Goal: Information Seeking & Learning: Learn about a topic

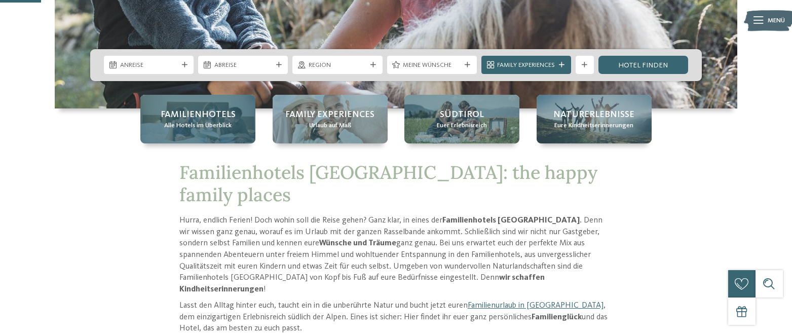
click at [205, 118] on span "Familienhotels" at bounding box center [198, 115] width 75 height 13
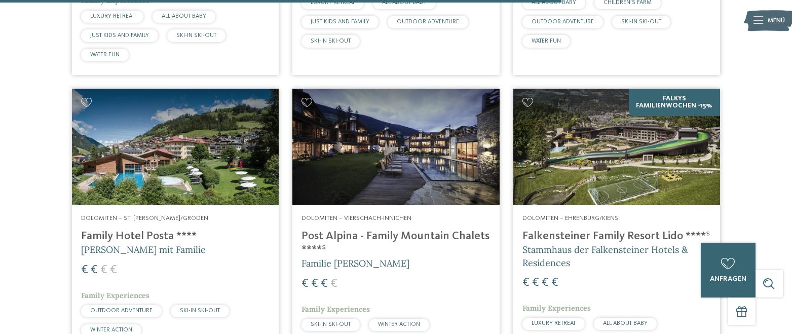
scroll to position [2282, 0]
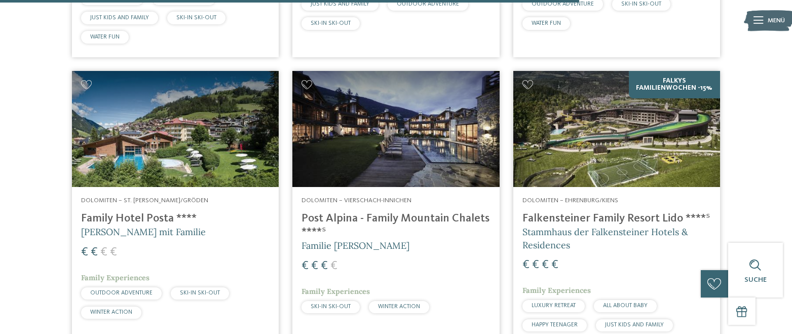
click at [379, 159] on img at bounding box center [396, 129] width 207 height 117
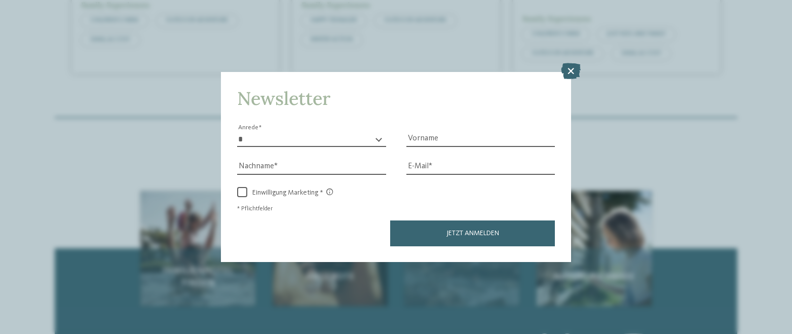
scroll to position [2737, 0]
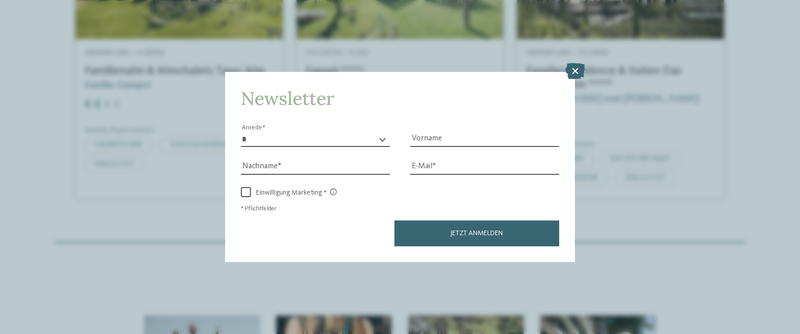
drag, startPoint x: 578, startPoint y: 67, endPoint x: 569, endPoint y: 63, distance: 9.8
click at [578, 67] on icon at bounding box center [575, 71] width 20 height 16
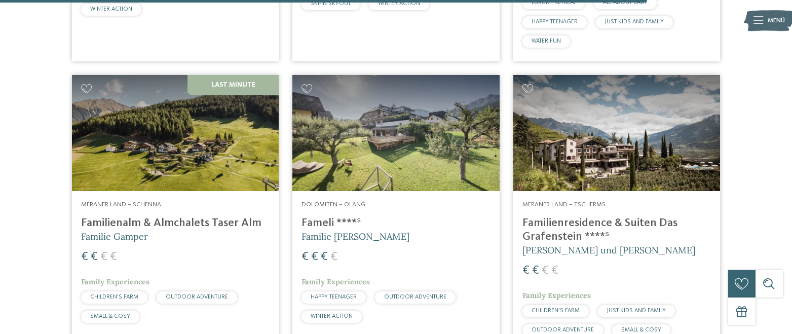
scroll to position [2534, 0]
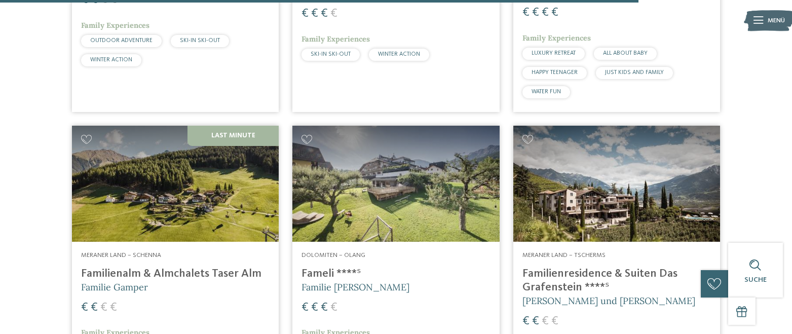
click at [412, 161] on img at bounding box center [396, 184] width 207 height 117
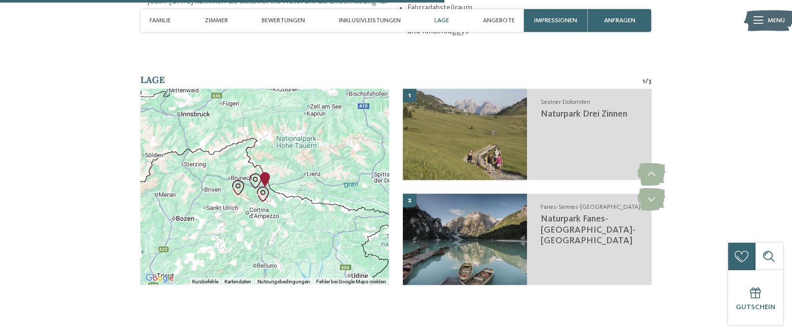
scroll to position [1876, 0]
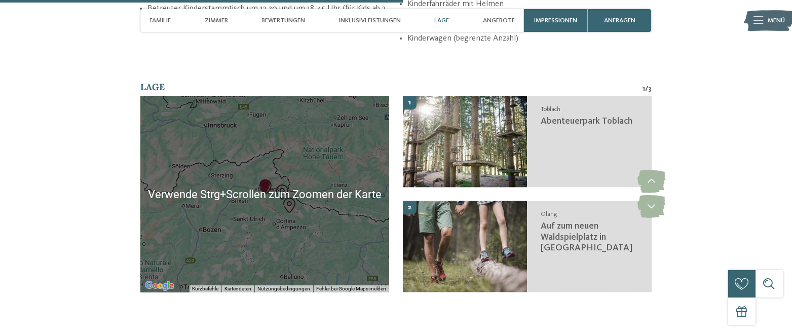
scroll to position [1724, 0]
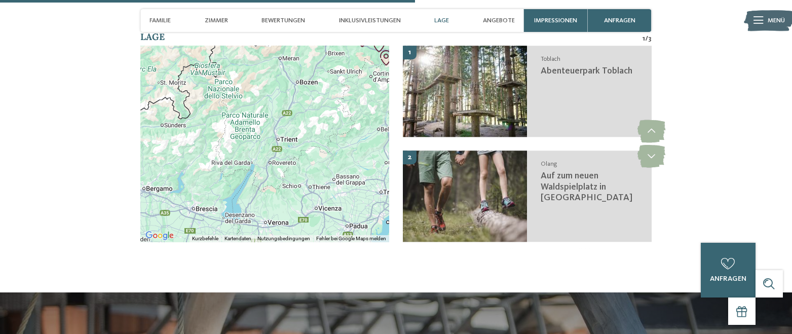
drag, startPoint x: 209, startPoint y: 164, endPoint x: 287, endPoint y: 55, distance: 133.8
click at [287, 55] on div at bounding box center [264, 144] width 249 height 196
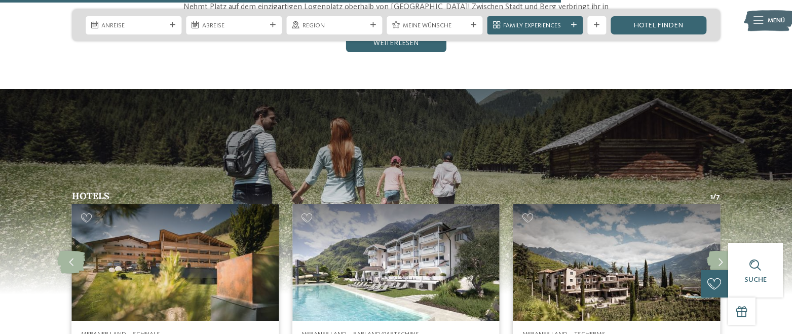
scroll to position [1369, 0]
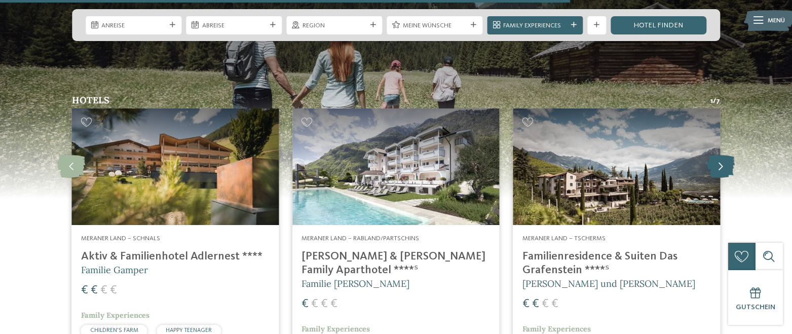
click at [717, 155] on icon at bounding box center [721, 166] width 28 height 23
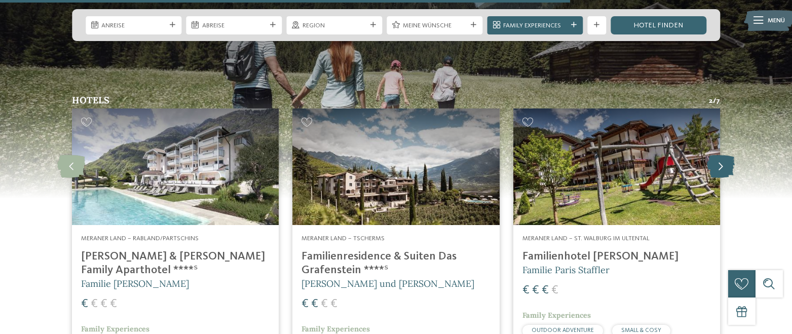
click at [717, 155] on icon at bounding box center [721, 166] width 28 height 23
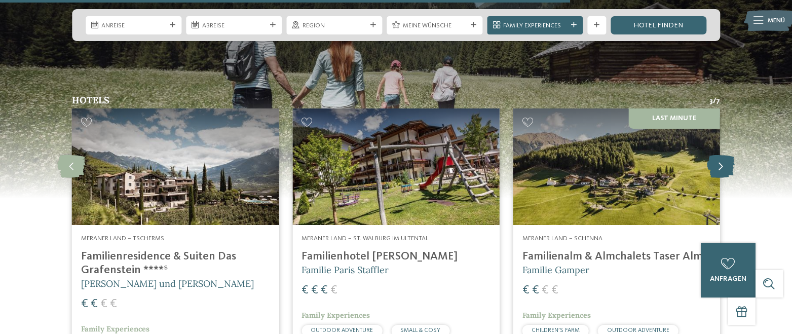
click at [717, 155] on icon at bounding box center [721, 166] width 28 height 23
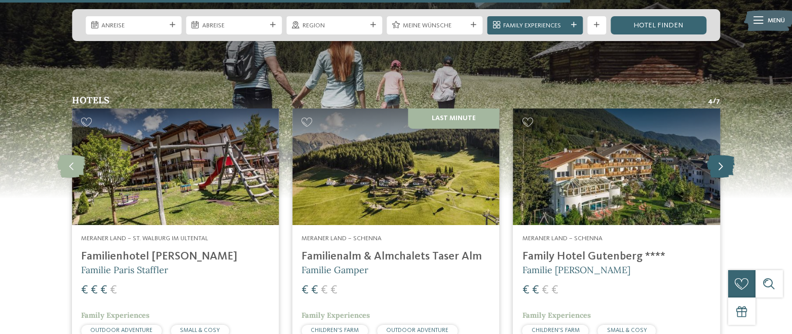
click at [717, 155] on icon at bounding box center [721, 166] width 28 height 23
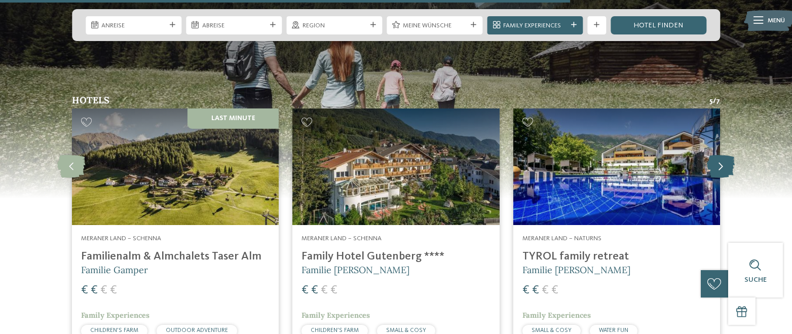
click at [717, 155] on icon at bounding box center [721, 166] width 28 height 23
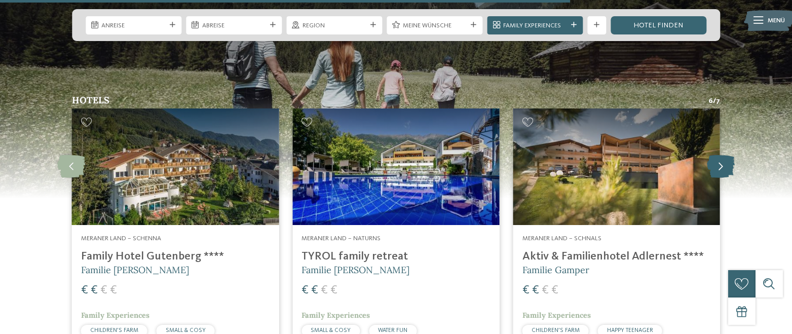
click at [717, 155] on icon at bounding box center [721, 166] width 28 height 23
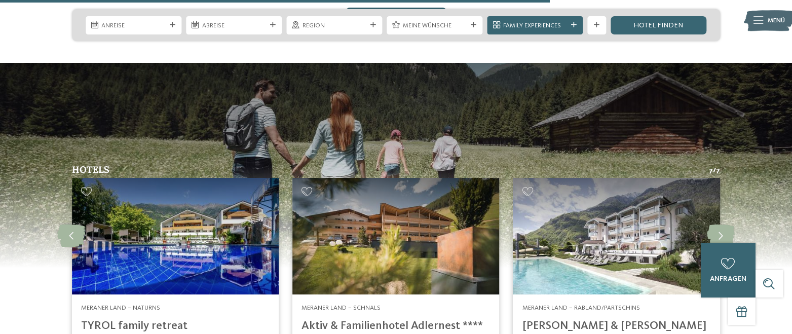
scroll to position [1293, 0]
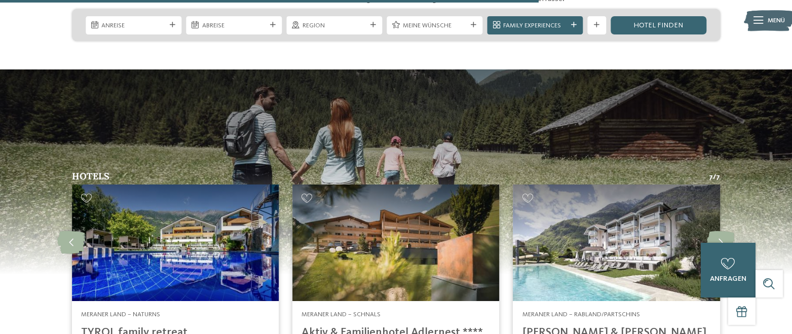
click at [381, 193] on img at bounding box center [396, 243] width 207 height 117
click at [729, 231] on icon at bounding box center [721, 242] width 28 height 23
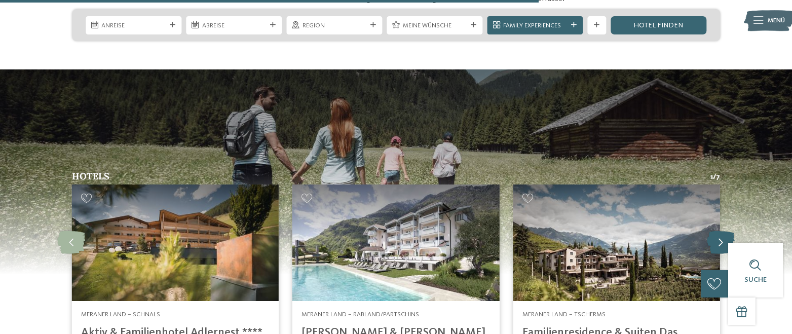
click at [729, 231] on icon at bounding box center [721, 242] width 28 height 23
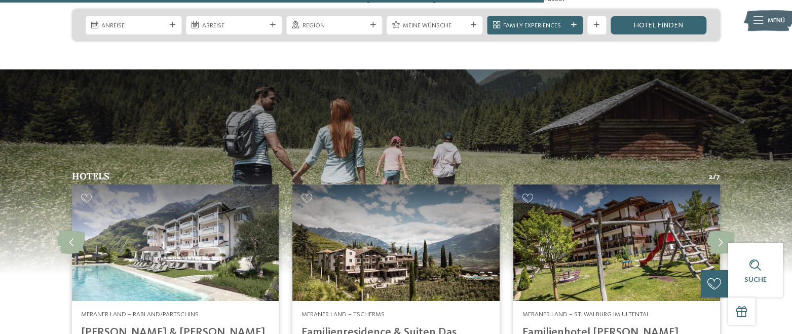
scroll to position [1344, 0]
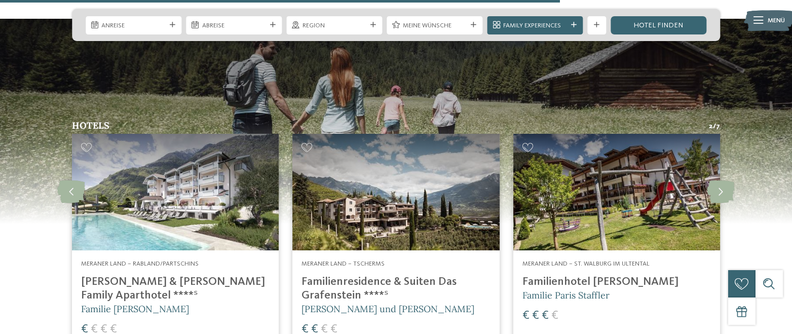
click at [354, 187] on img at bounding box center [396, 192] width 207 height 117
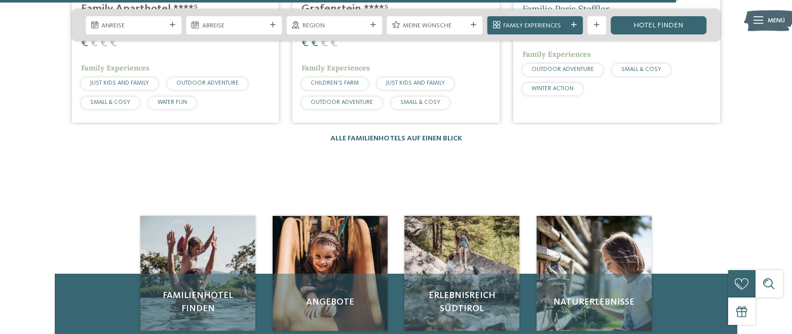
scroll to position [1648, 0]
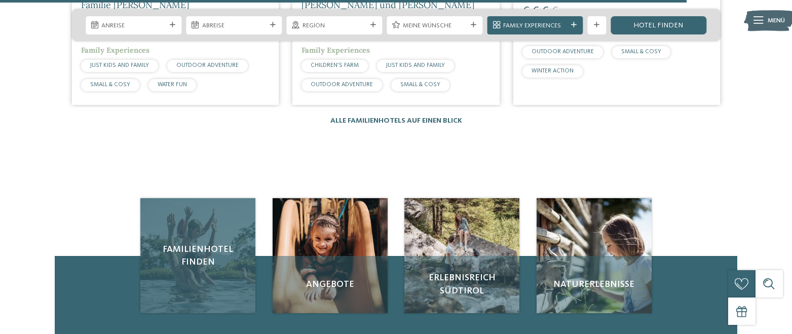
click at [188, 254] on div "Familienhotel finden" at bounding box center [197, 255] width 115 height 115
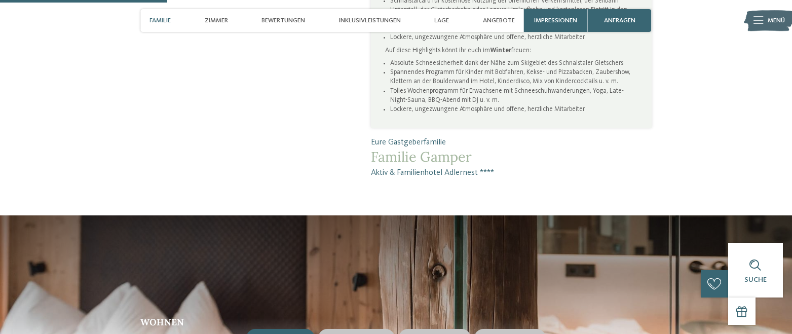
scroll to position [659, 0]
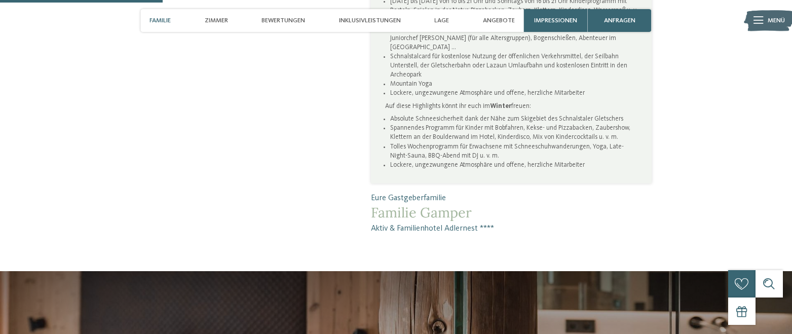
drag, startPoint x: 481, startPoint y: 228, endPoint x: 373, endPoint y: 232, distance: 108.1
click at [373, 232] on span "Aktiv & Familienhotel Adlernest ****" at bounding box center [511, 229] width 280 height 12
copy span "Aktiv & Familienhotel Adlernest"
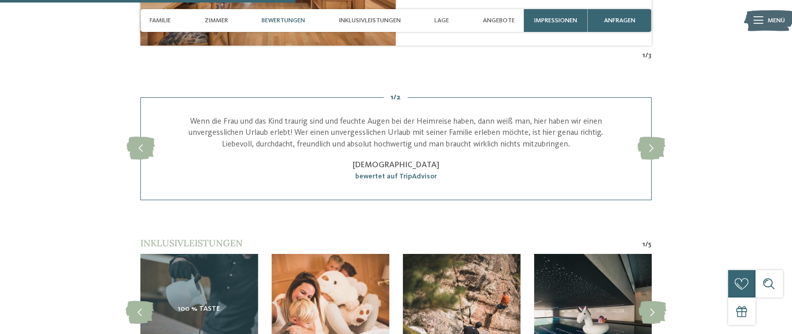
scroll to position [1369, 0]
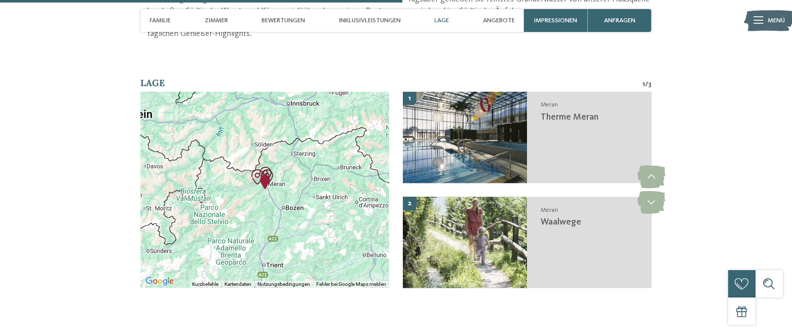
scroll to position [1572, 0]
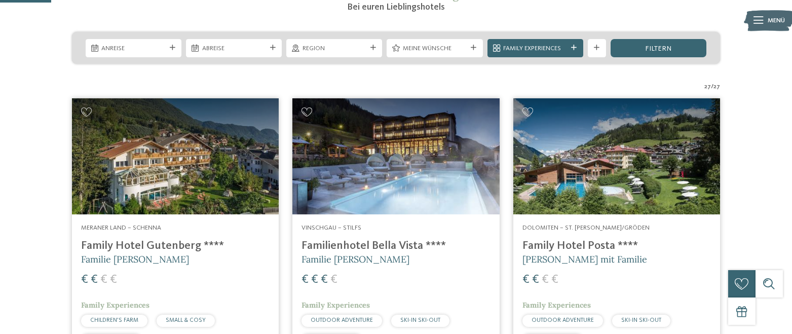
click at [373, 45] on icon at bounding box center [374, 48] width 6 height 6
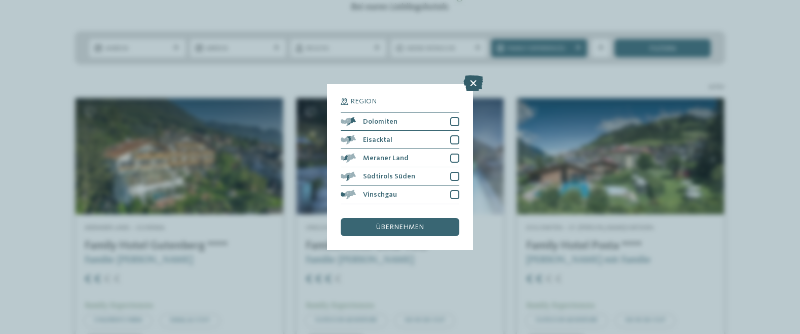
click at [476, 83] on icon at bounding box center [473, 84] width 20 height 16
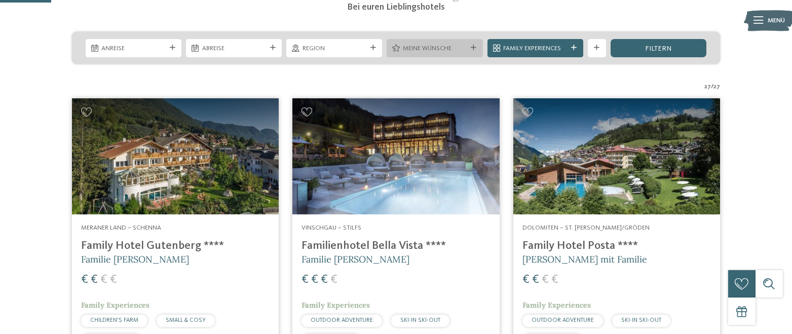
click at [436, 50] on span "Meine Wünsche" at bounding box center [435, 48] width 64 height 9
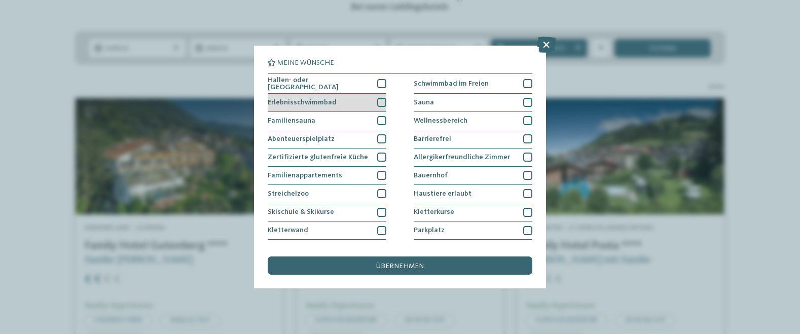
click at [377, 102] on div at bounding box center [381, 102] width 9 height 9
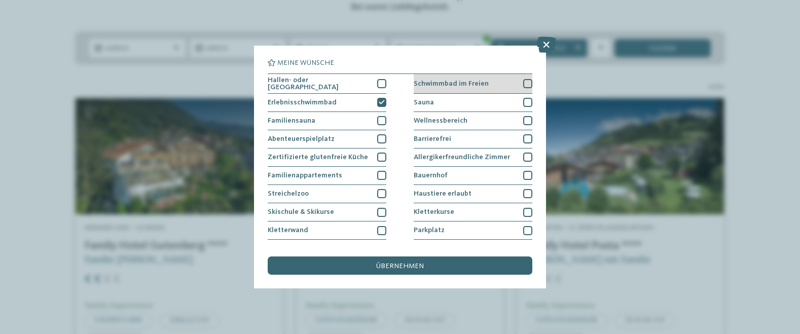
click at [526, 83] on div at bounding box center [527, 83] width 9 height 9
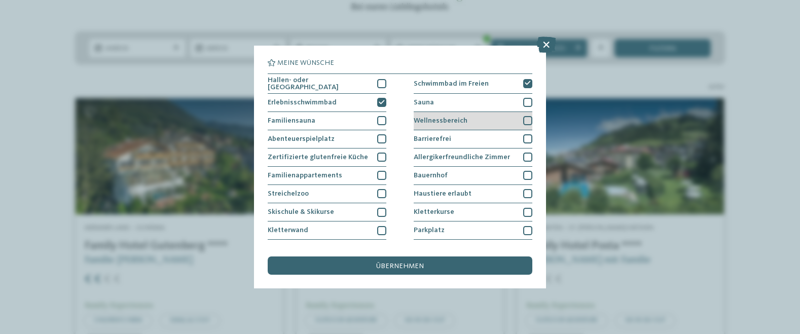
click at [521, 112] on div "Wellnessbereich" at bounding box center [473, 121] width 119 height 18
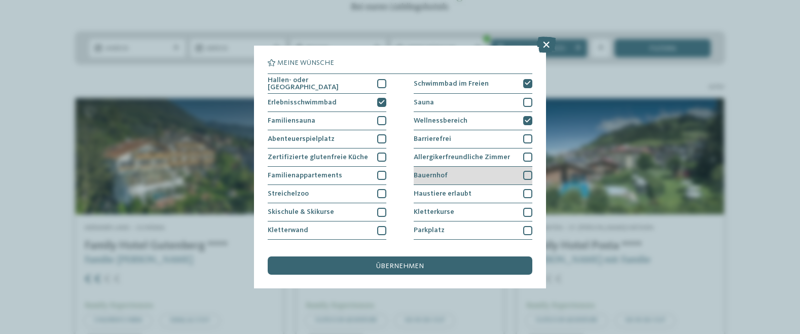
click at [526, 175] on div at bounding box center [527, 175] width 9 height 9
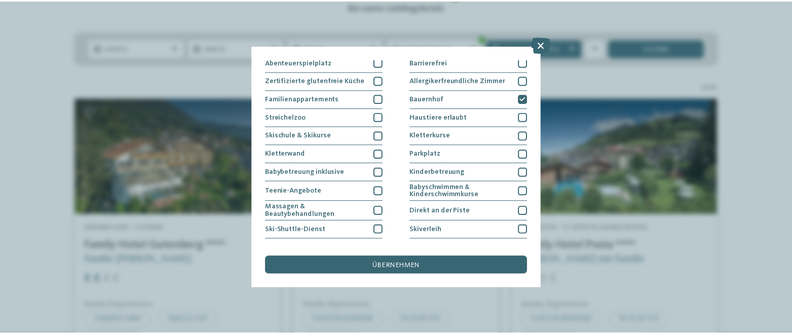
scroll to position [101, 0]
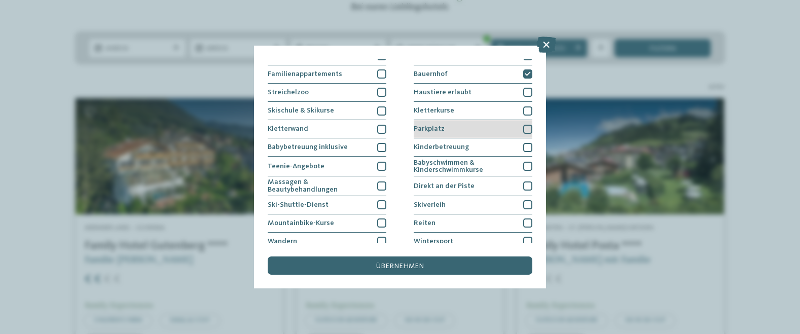
click at [523, 127] on div at bounding box center [527, 129] width 9 height 9
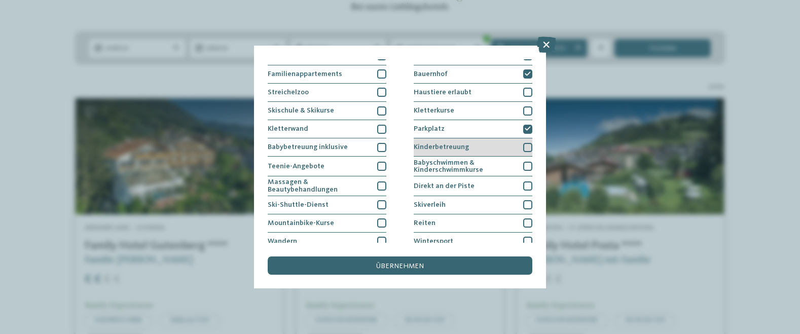
click at [518, 145] on div "Kinderbetreuung" at bounding box center [473, 147] width 119 height 18
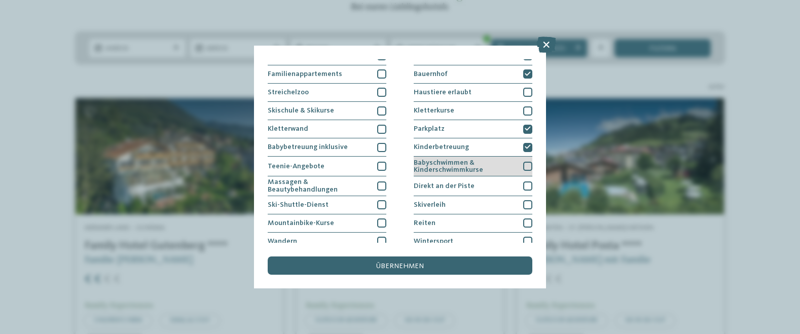
click at [523, 162] on div at bounding box center [527, 166] width 9 height 9
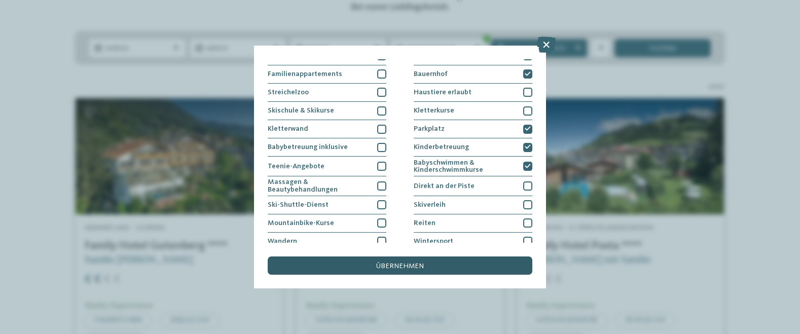
click at [411, 264] on span "übernehmen" at bounding box center [400, 266] width 48 height 7
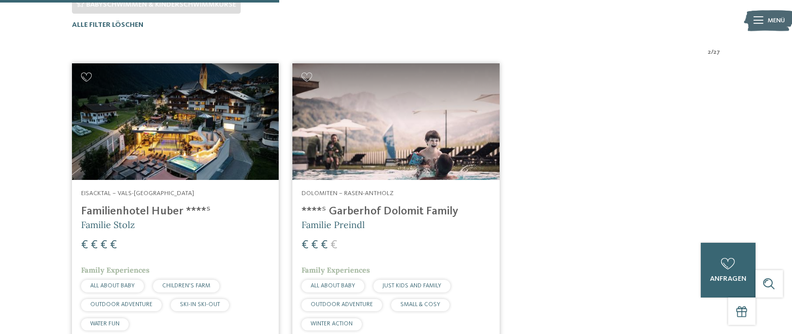
scroll to position [317, 0]
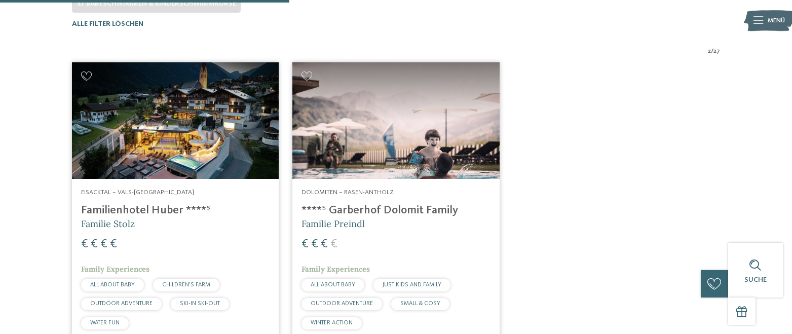
click at [181, 147] on img at bounding box center [175, 120] width 207 height 117
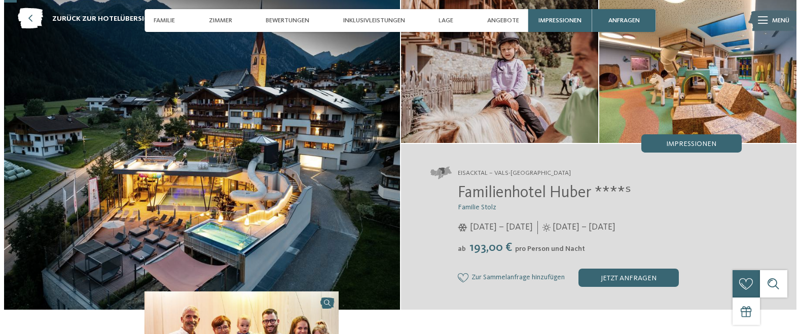
scroll to position [101, 0]
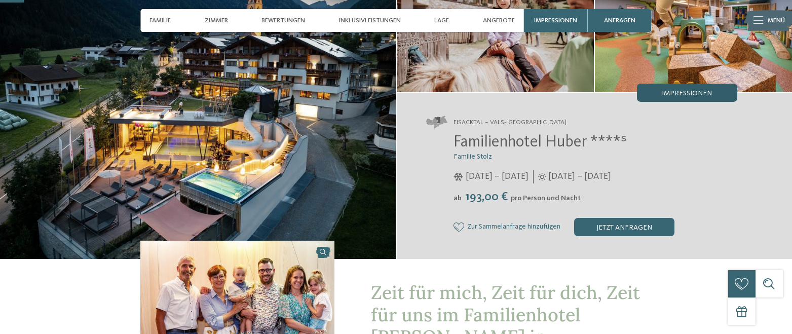
click at [673, 94] on span "Impressionen" at bounding box center [687, 93] width 50 height 7
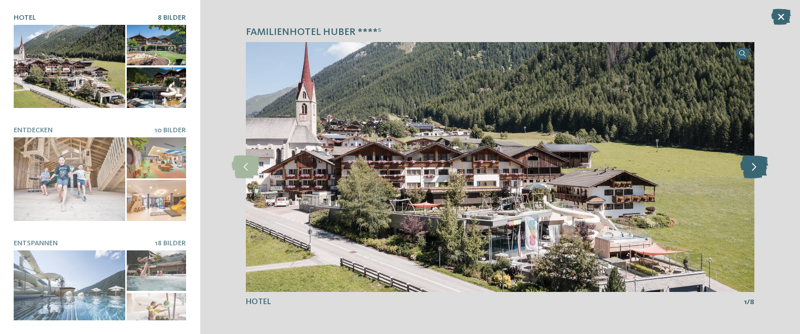
click at [751, 163] on icon at bounding box center [754, 167] width 28 height 23
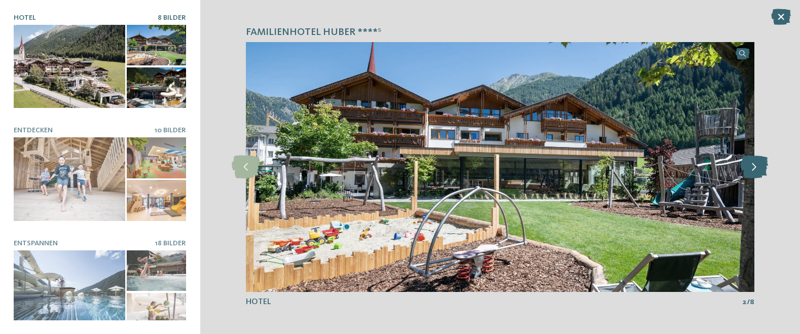
click at [751, 163] on icon at bounding box center [754, 167] width 28 height 23
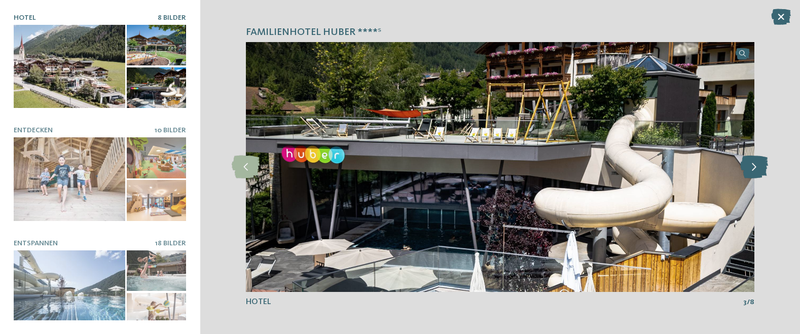
click at [751, 163] on icon at bounding box center [754, 167] width 28 height 23
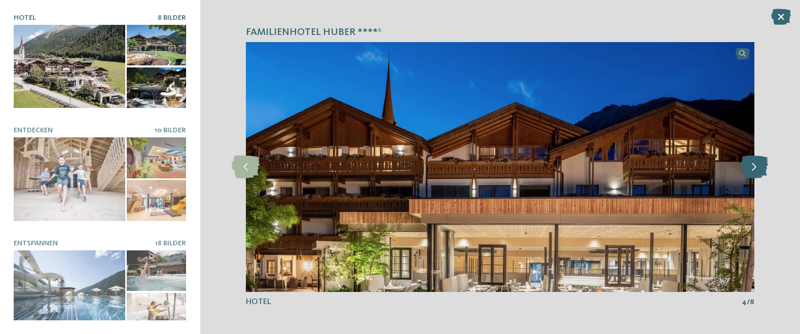
click at [751, 163] on icon at bounding box center [754, 167] width 28 height 23
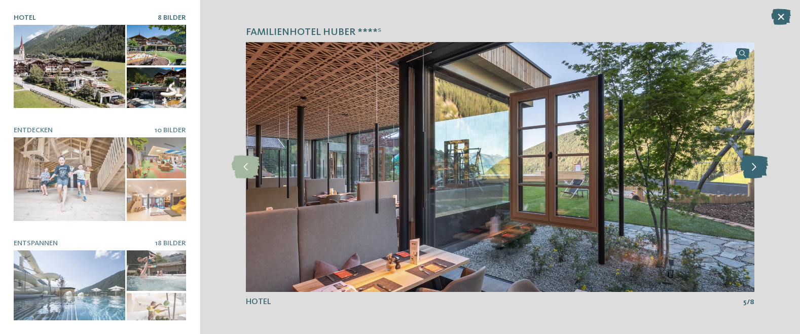
click at [751, 163] on icon at bounding box center [754, 167] width 28 height 23
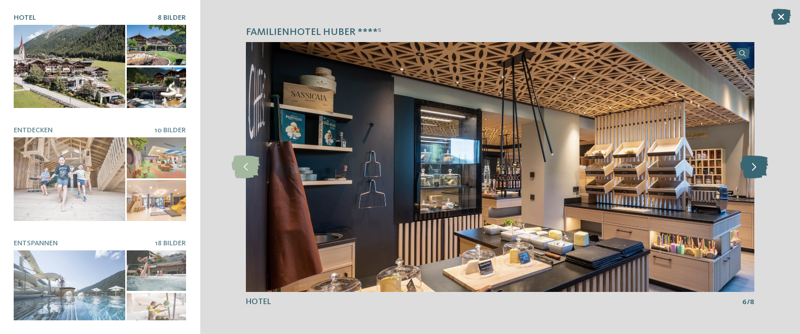
click at [751, 163] on icon at bounding box center [754, 167] width 28 height 23
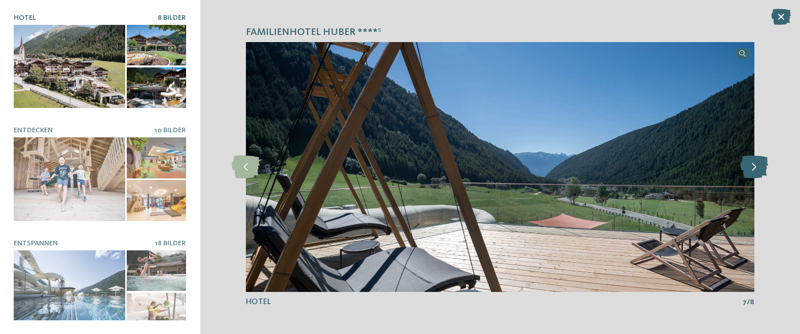
click at [751, 163] on icon at bounding box center [754, 167] width 28 height 23
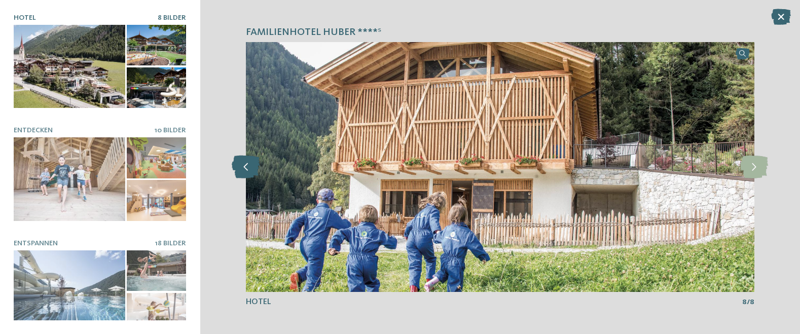
click at [237, 162] on icon at bounding box center [246, 167] width 28 height 23
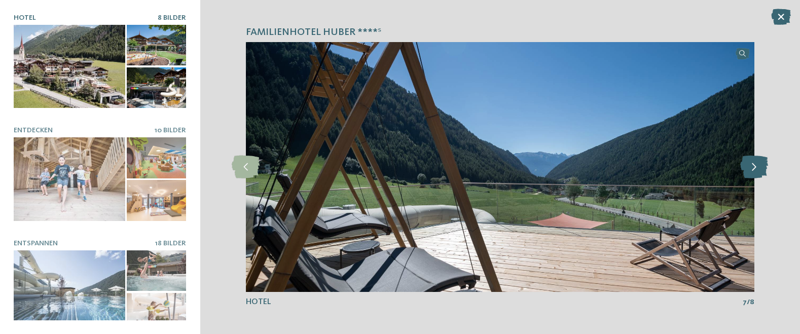
click at [758, 169] on icon at bounding box center [754, 167] width 28 height 23
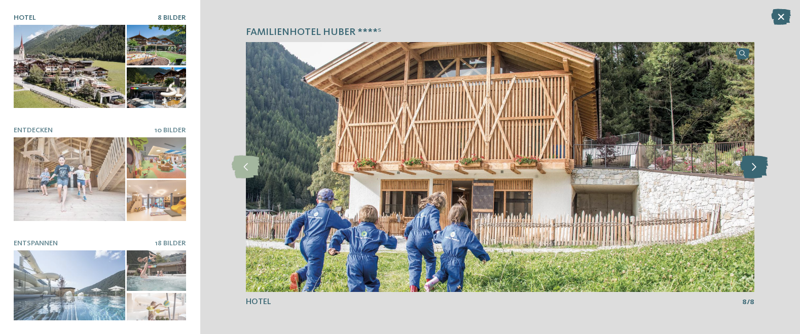
click at [758, 169] on icon at bounding box center [754, 167] width 28 height 23
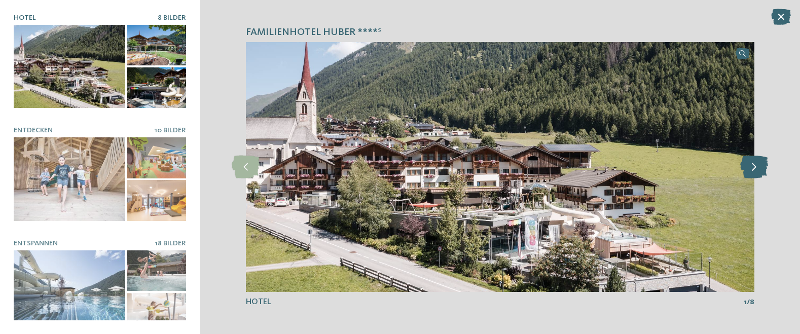
click at [763, 167] on icon at bounding box center [754, 167] width 28 height 23
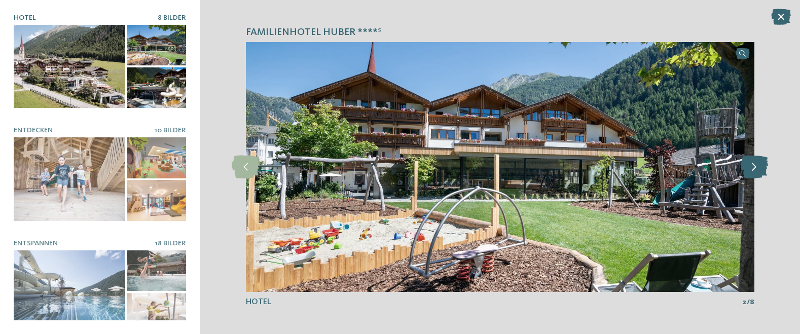
click at [763, 167] on icon at bounding box center [754, 167] width 28 height 23
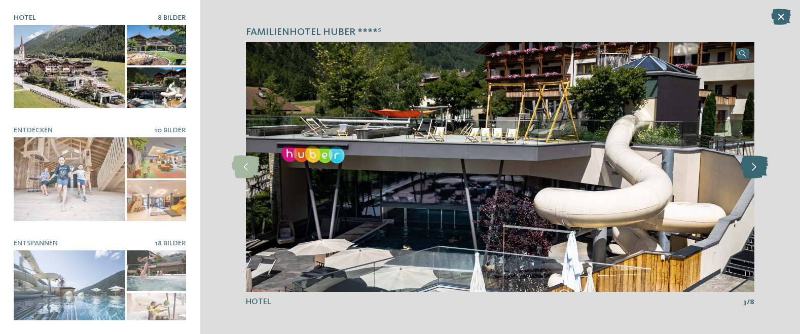
click at [763, 167] on icon at bounding box center [754, 167] width 28 height 23
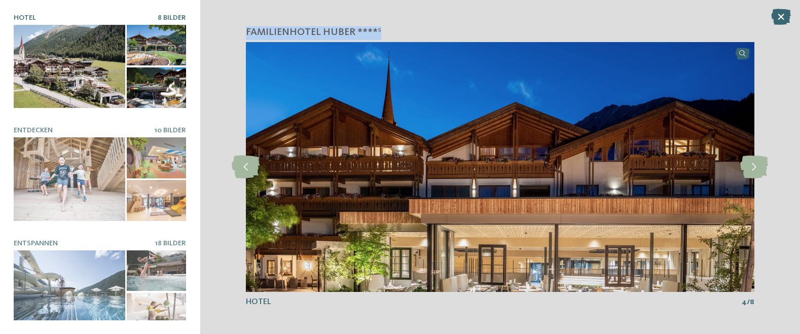
drag, startPoint x: 397, startPoint y: 38, endPoint x: 227, endPoint y: 31, distance: 170.0
click at [227, 31] on div "Familienhotel Huber ****ˢ slide 4 of 8" at bounding box center [500, 167] width 600 height 334
copy span "Familienhotel Huber ****ˢ"
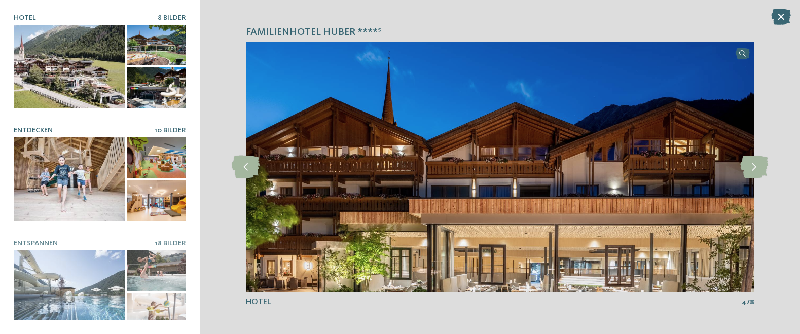
click at [112, 155] on div at bounding box center [70, 179] width 112 height 84
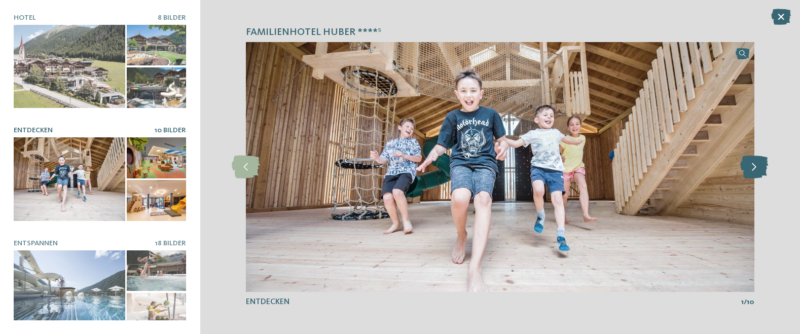
click at [760, 165] on icon at bounding box center [754, 167] width 28 height 23
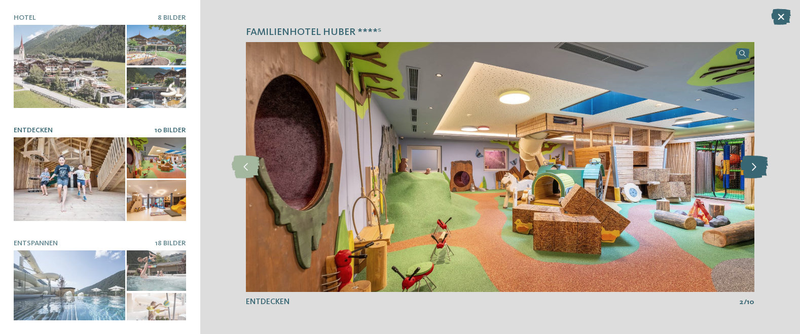
click at [760, 165] on icon at bounding box center [754, 167] width 28 height 23
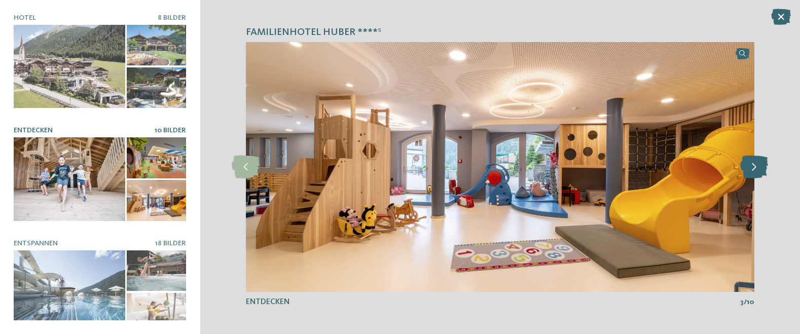
click at [760, 165] on icon at bounding box center [754, 167] width 28 height 23
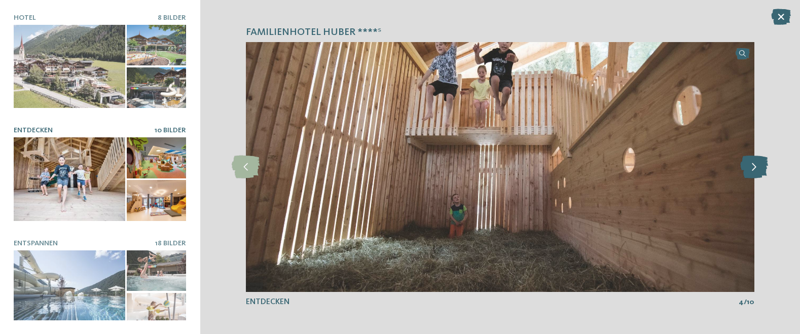
click at [760, 165] on icon at bounding box center [754, 167] width 28 height 23
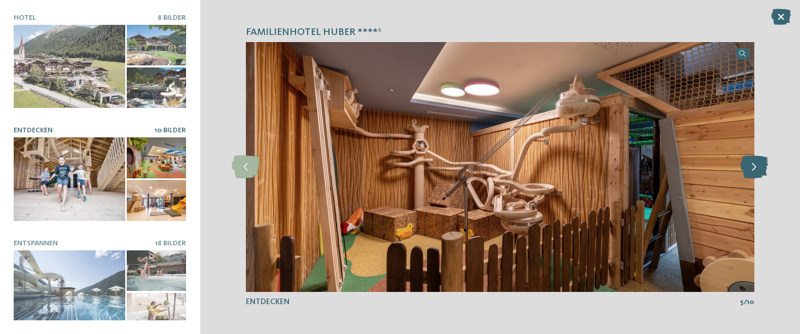
click at [760, 165] on icon at bounding box center [754, 167] width 28 height 23
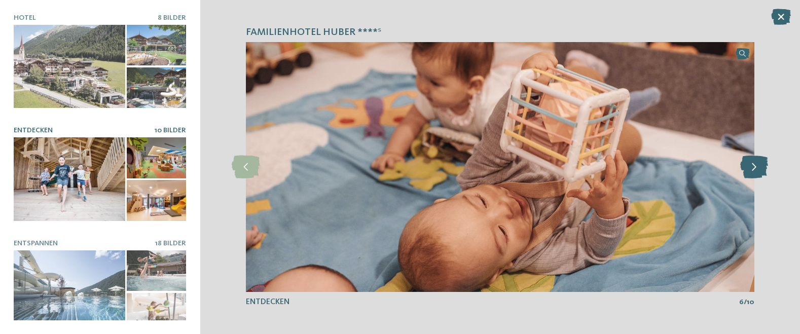
click at [760, 165] on icon at bounding box center [754, 167] width 28 height 23
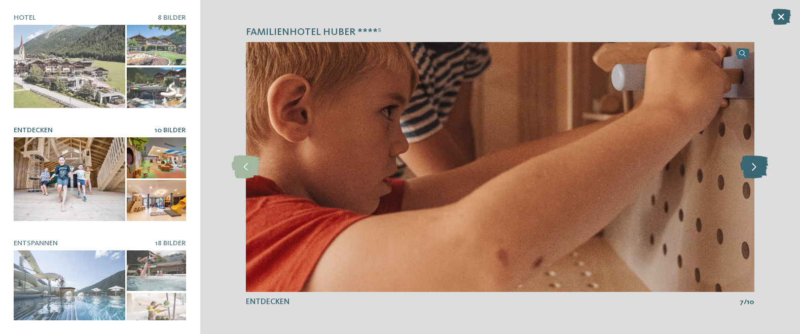
click at [760, 165] on icon at bounding box center [754, 167] width 28 height 23
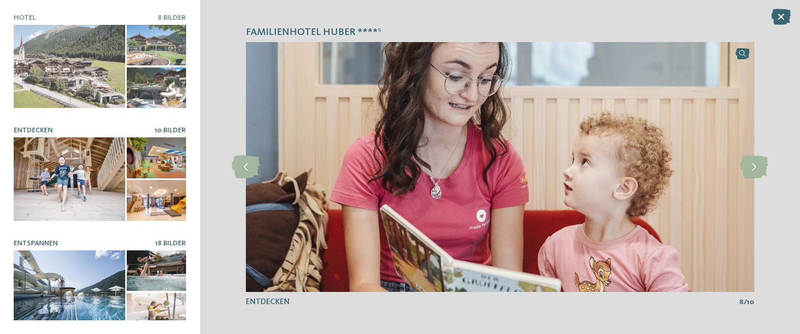
click at [61, 257] on div at bounding box center [70, 292] width 112 height 84
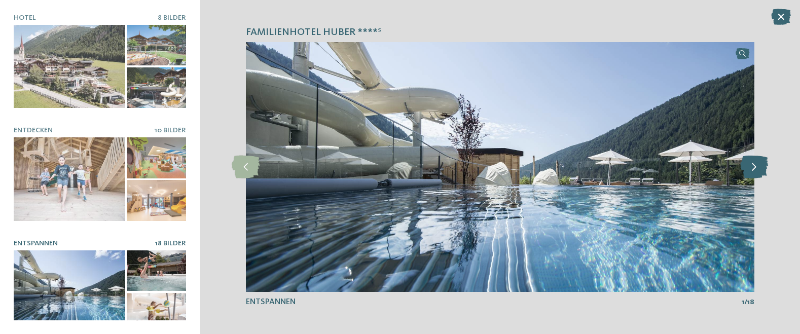
click at [755, 173] on icon at bounding box center [754, 167] width 28 height 23
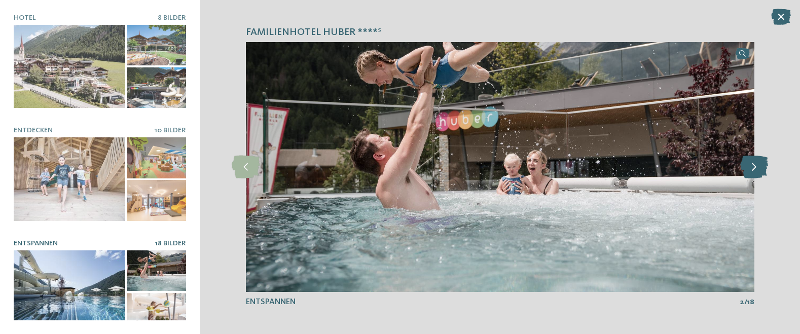
click at [755, 173] on icon at bounding box center [754, 167] width 28 height 23
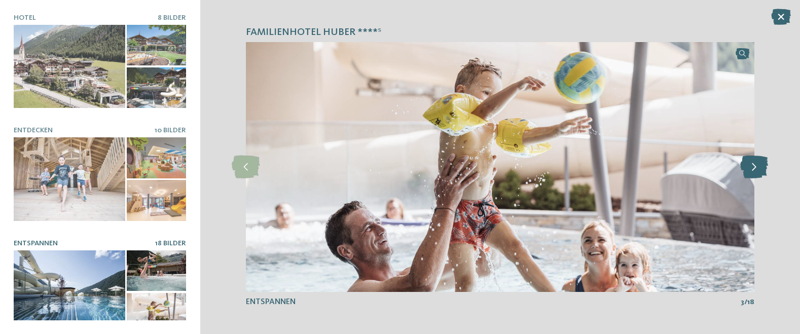
click at [755, 173] on icon at bounding box center [754, 167] width 28 height 23
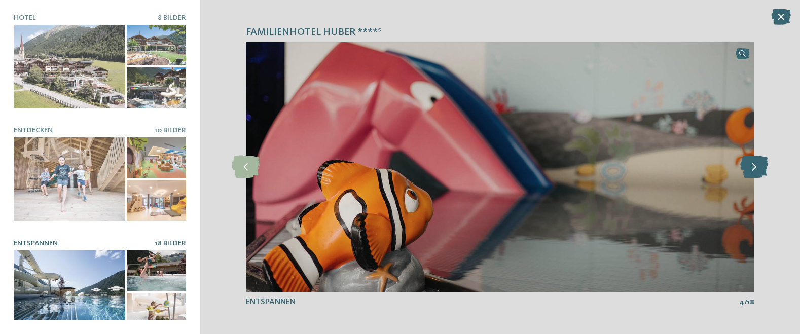
click at [755, 173] on icon at bounding box center [754, 167] width 28 height 23
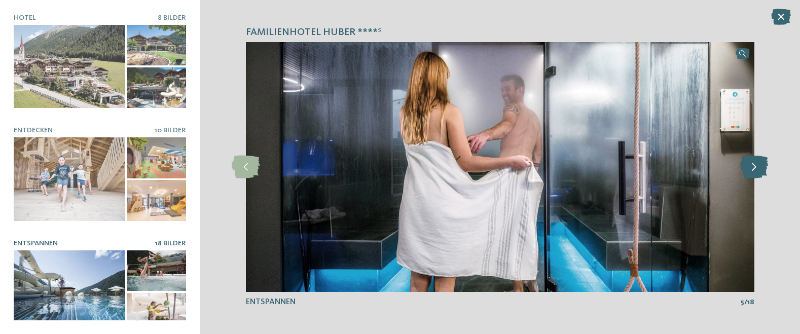
click at [755, 173] on icon at bounding box center [754, 167] width 28 height 23
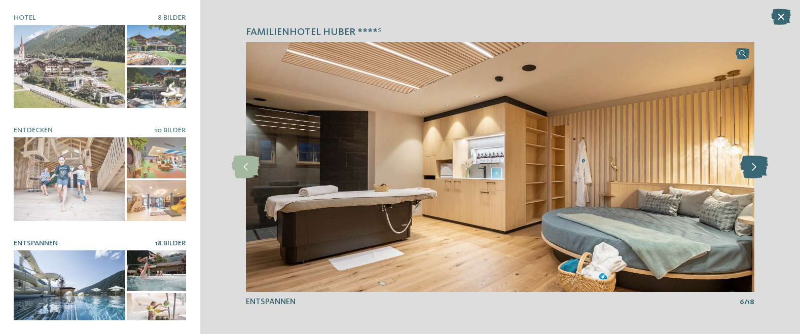
click at [755, 173] on icon at bounding box center [754, 167] width 28 height 23
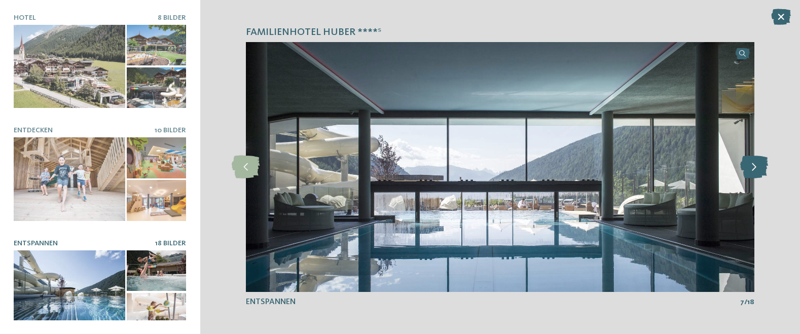
click at [755, 173] on icon at bounding box center [754, 167] width 28 height 23
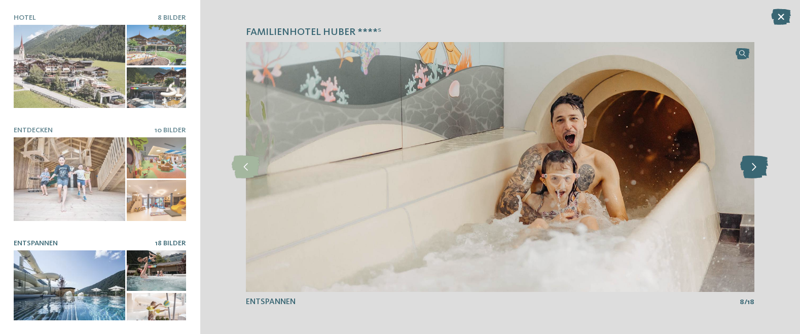
click at [755, 173] on icon at bounding box center [754, 167] width 28 height 23
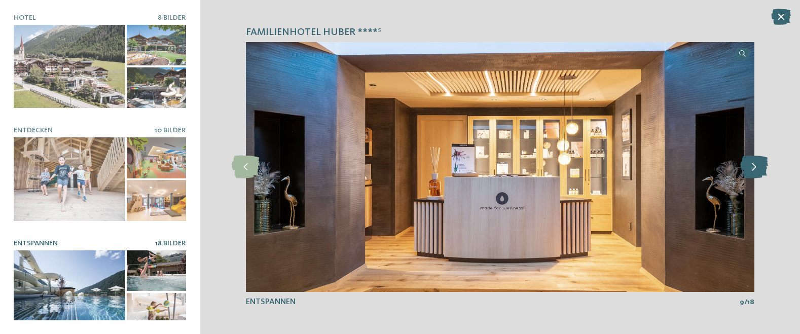
click at [755, 173] on icon at bounding box center [754, 167] width 28 height 23
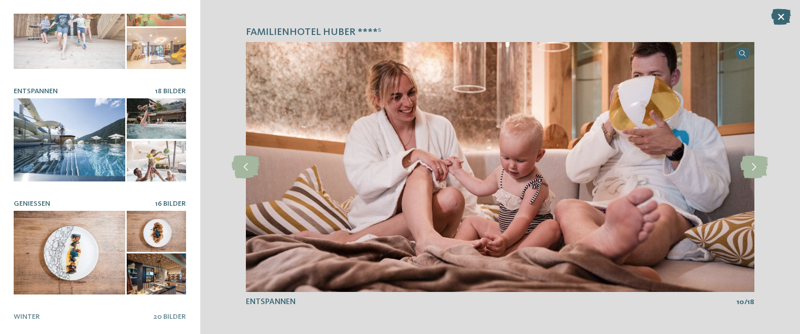
scroll to position [203, 0]
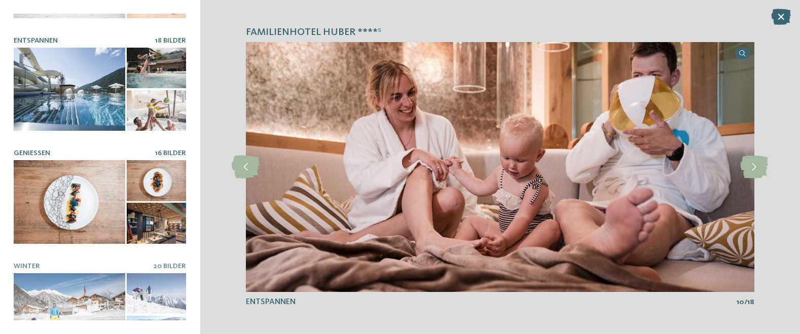
click at [99, 208] on div at bounding box center [70, 202] width 112 height 84
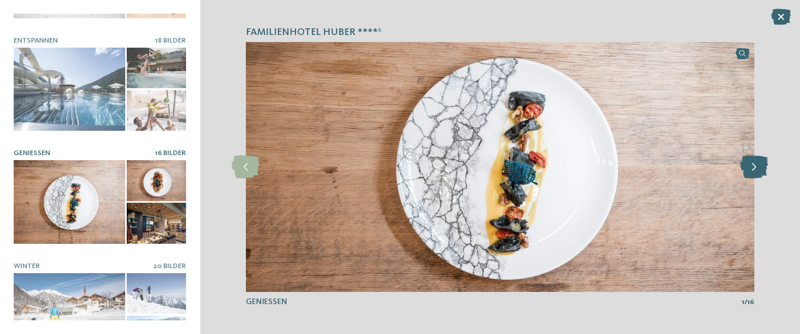
click at [751, 164] on icon at bounding box center [754, 167] width 28 height 23
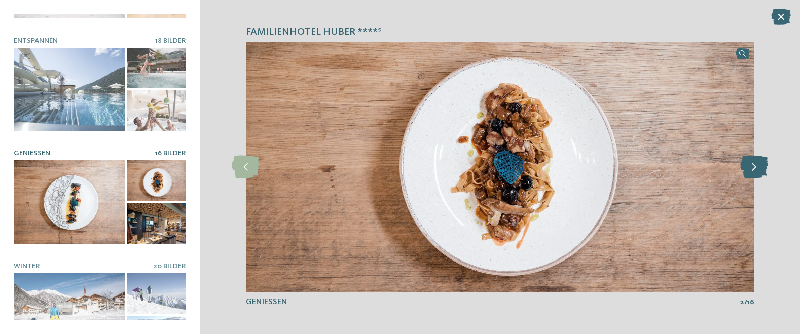
click at [751, 164] on icon at bounding box center [754, 167] width 28 height 23
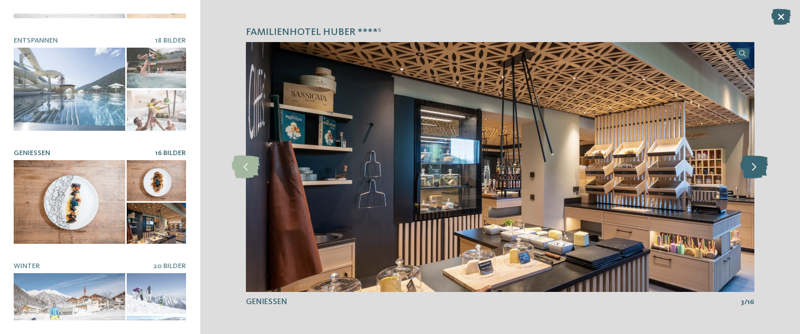
click at [751, 164] on icon at bounding box center [754, 167] width 28 height 23
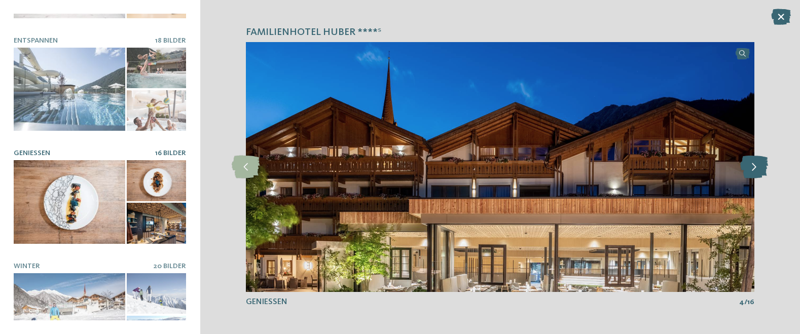
click at [751, 164] on icon at bounding box center [754, 167] width 28 height 23
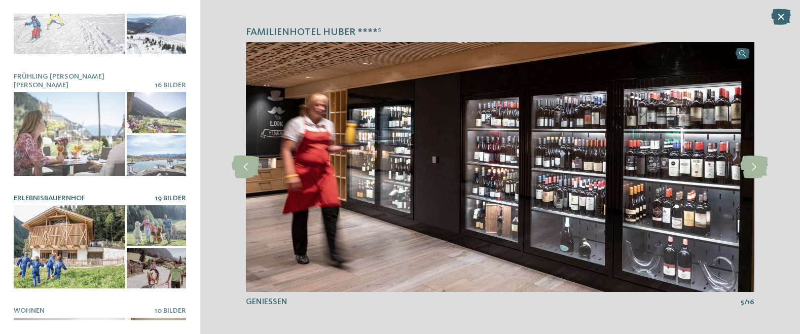
scroll to position [507, 0]
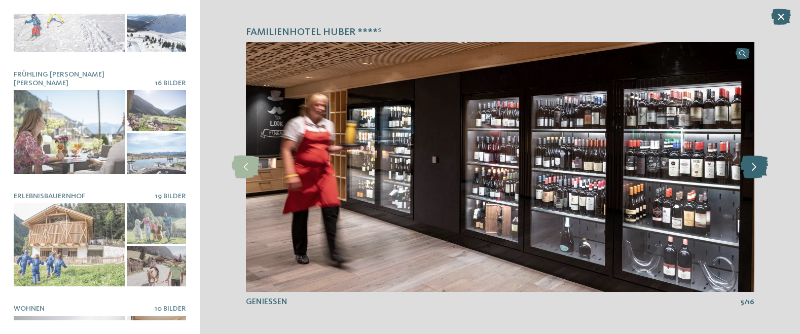
click at [767, 167] on icon at bounding box center [754, 167] width 28 height 23
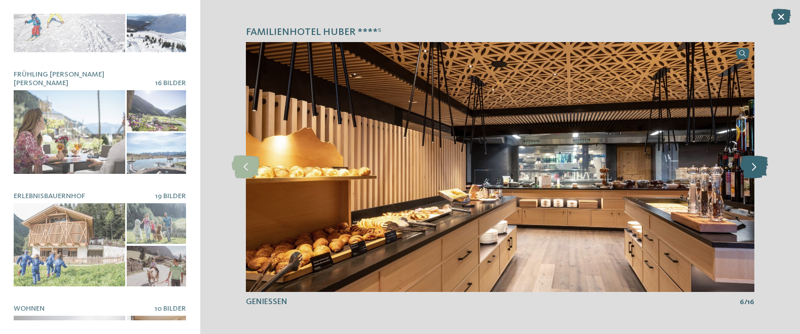
click at [765, 164] on icon at bounding box center [754, 167] width 28 height 23
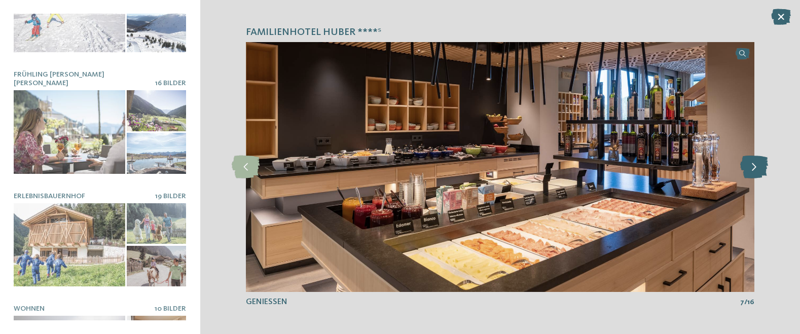
click at [765, 164] on icon at bounding box center [754, 167] width 28 height 23
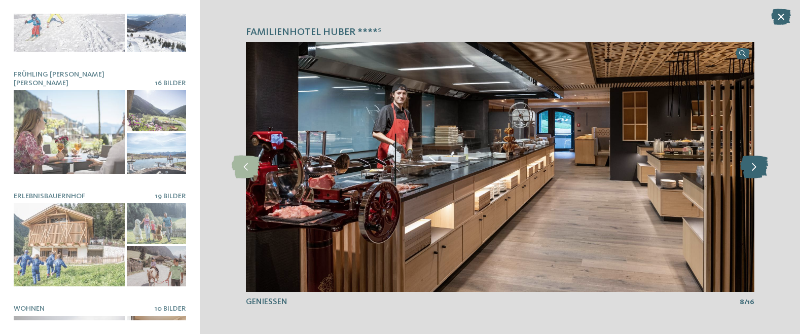
click at [751, 166] on icon at bounding box center [754, 167] width 28 height 23
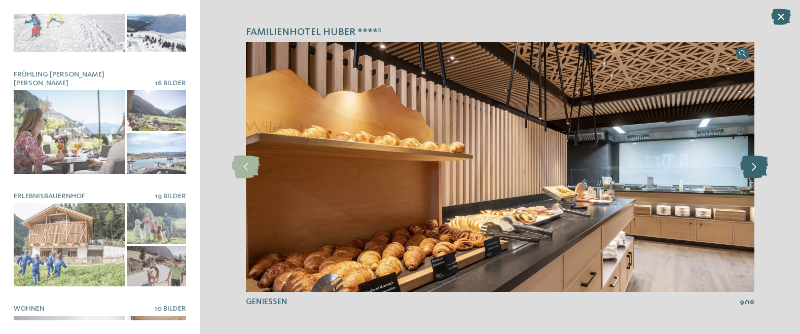
click at [751, 166] on icon at bounding box center [754, 167] width 28 height 23
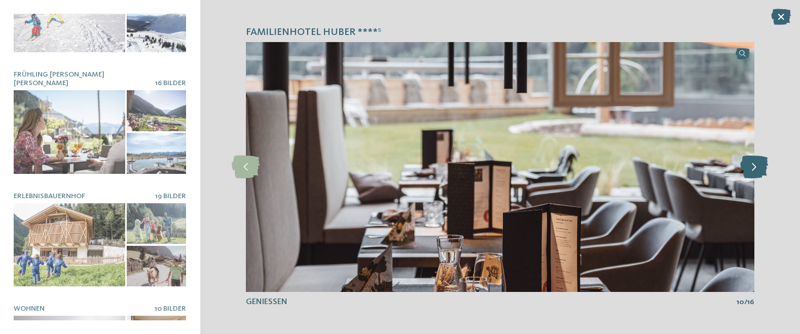
click at [751, 166] on icon at bounding box center [754, 167] width 28 height 23
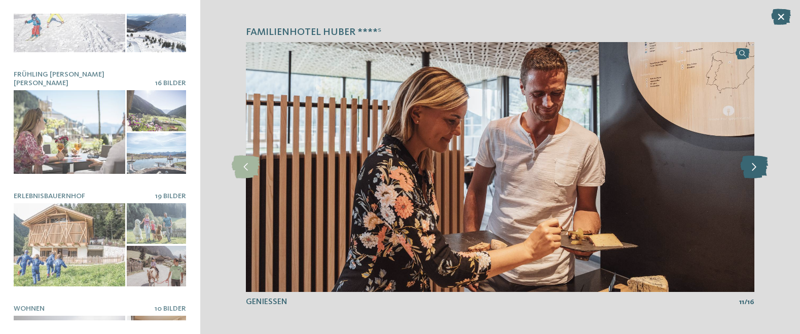
click at [751, 166] on icon at bounding box center [754, 167] width 28 height 23
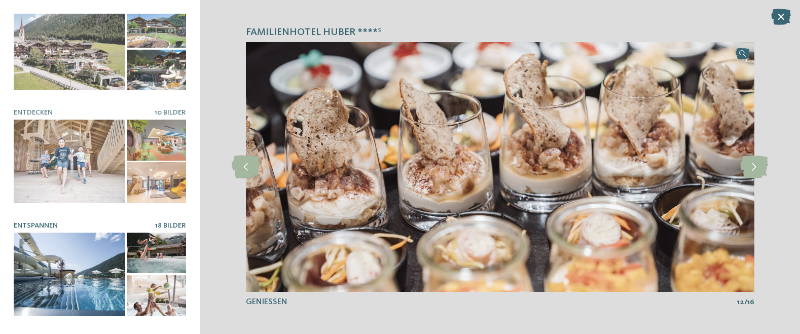
scroll to position [0, 0]
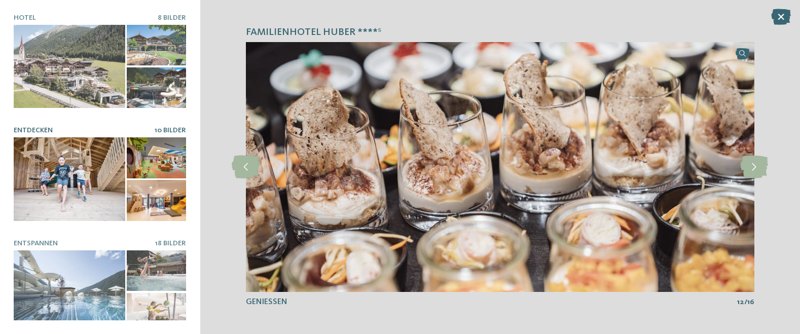
click at [103, 197] on div at bounding box center [70, 179] width 112 height 84
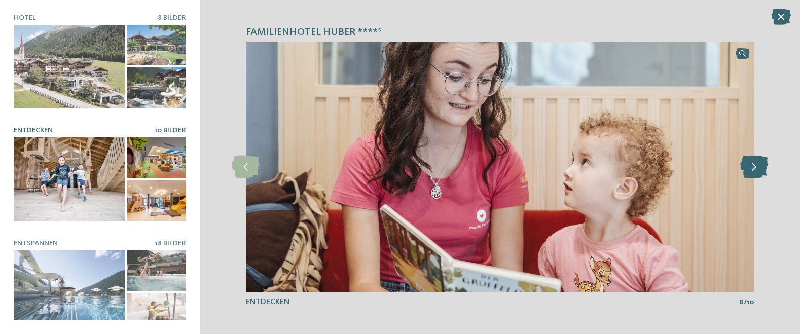
click at [756, 168] on icon at bounding box center [754, 167] width 28 height 23
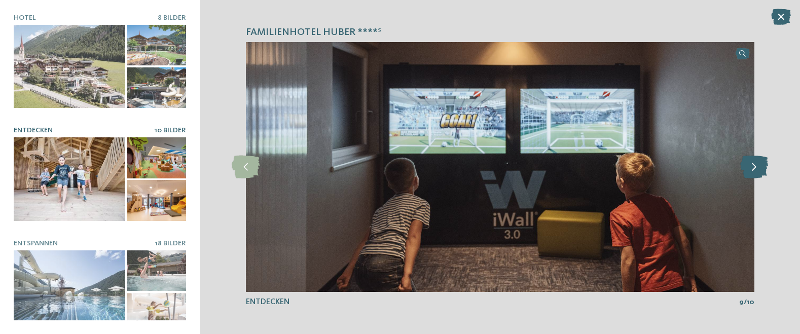
click at [755, 167] on icon at bounding box center [754, 167] width 28 height 23
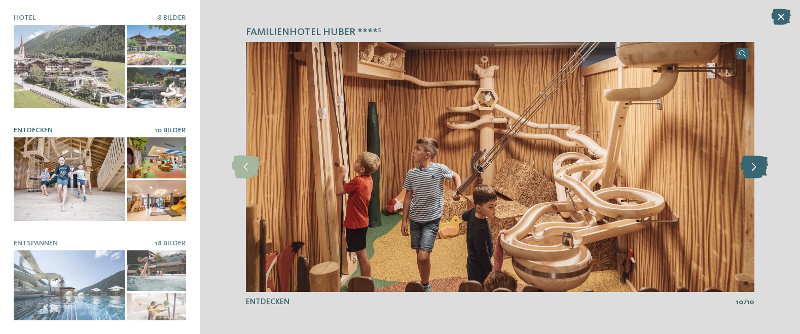
click at [755, 167] on icon at bounding box center [754, 167] width 28 height 23
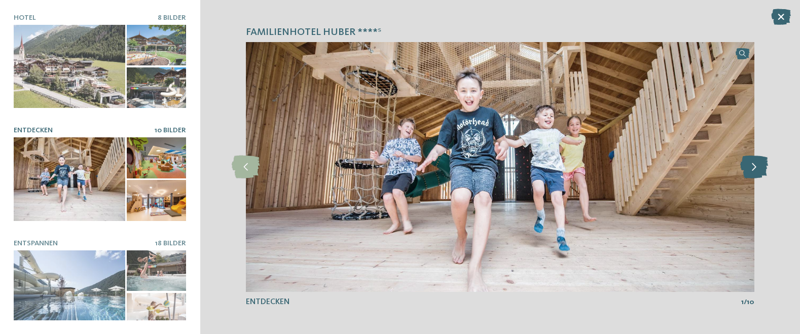
click at [755, 167] on icon at bounding box center [754, 167] width 28 height 23
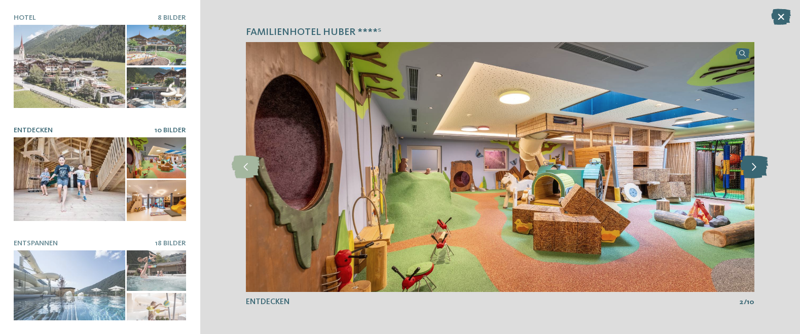
click at [755, 167] on icon at bounding box center [754, 167] width 28 height 23
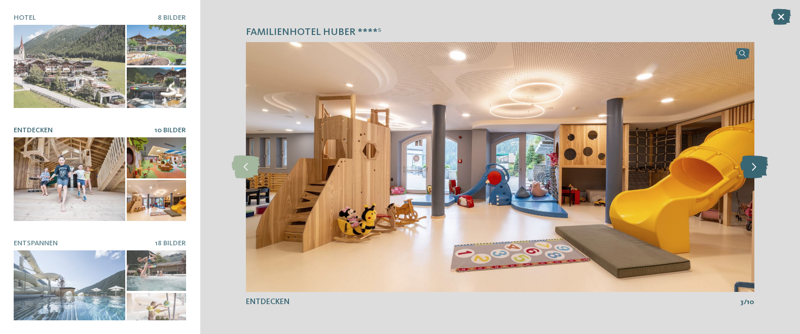
click at [755, 167] on icon at bounding box center [754, 167] width 28 height 23
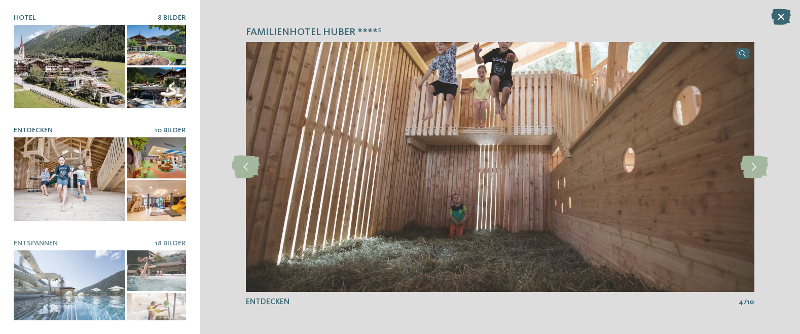
click at [123, 89] on div at bounding box center [100, 67] width 172 height 84
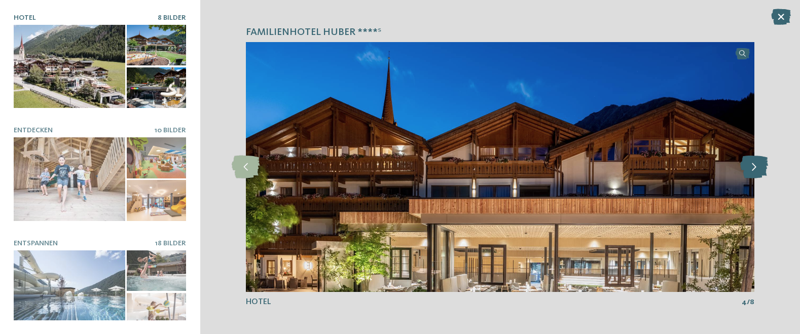
click at [758, 176] on icon at bounding box center [754, 167] width 28 height 23
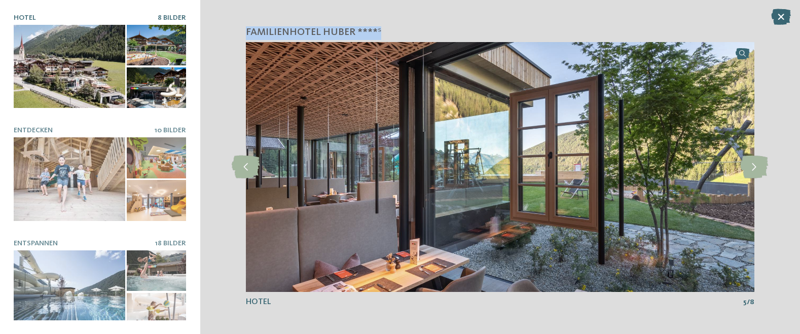
drag, startPoint x: 402, startPoint y: 27, endPoint x: 242, endPoint y: 30, distance: 159.2
click at [242, 30] on div "Familienhotel Huber ****ˢ slide 5 of 8" at bounding box center [500, 167] width 600 height 334
copy span "Familienhotel Huber ****ˢ"
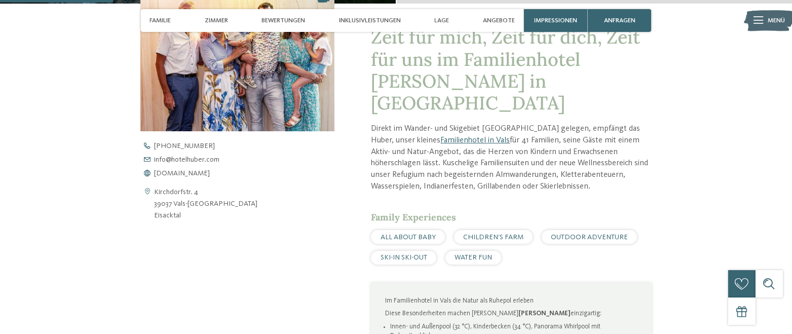
scroll to position [254, 0]
